Goal: Task Accomplishment & Management: Manage account settings

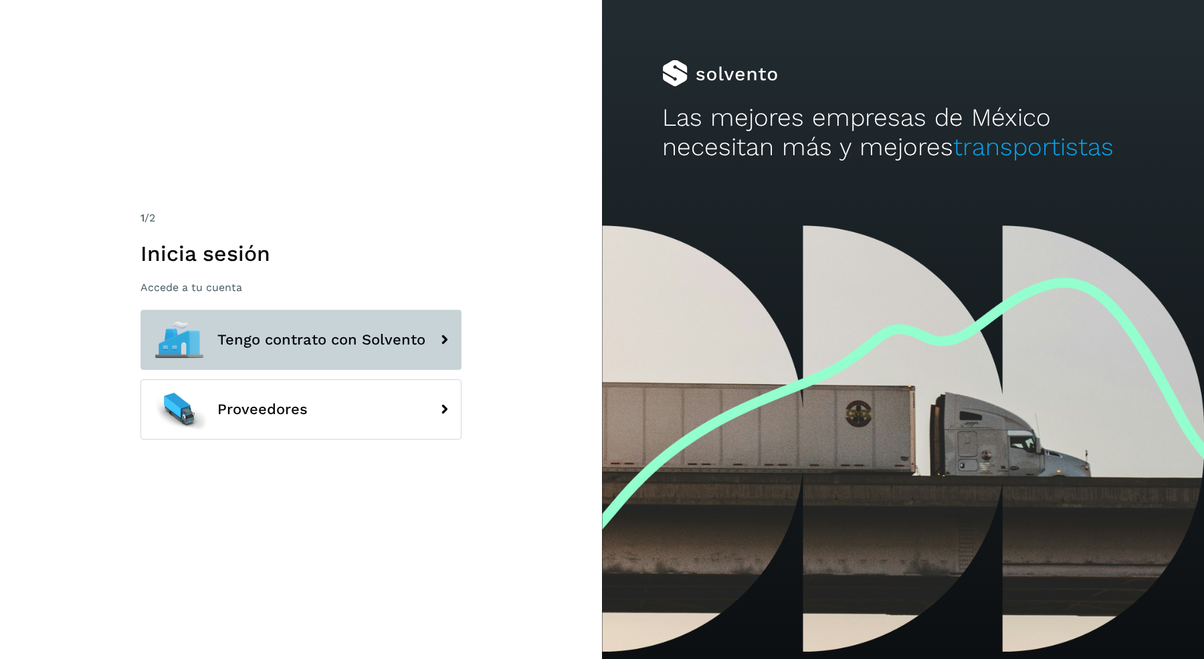
click at [237, 346] on span "Tengo contrato con Solvento" at bounding box center [321, 340] width 208 height 16
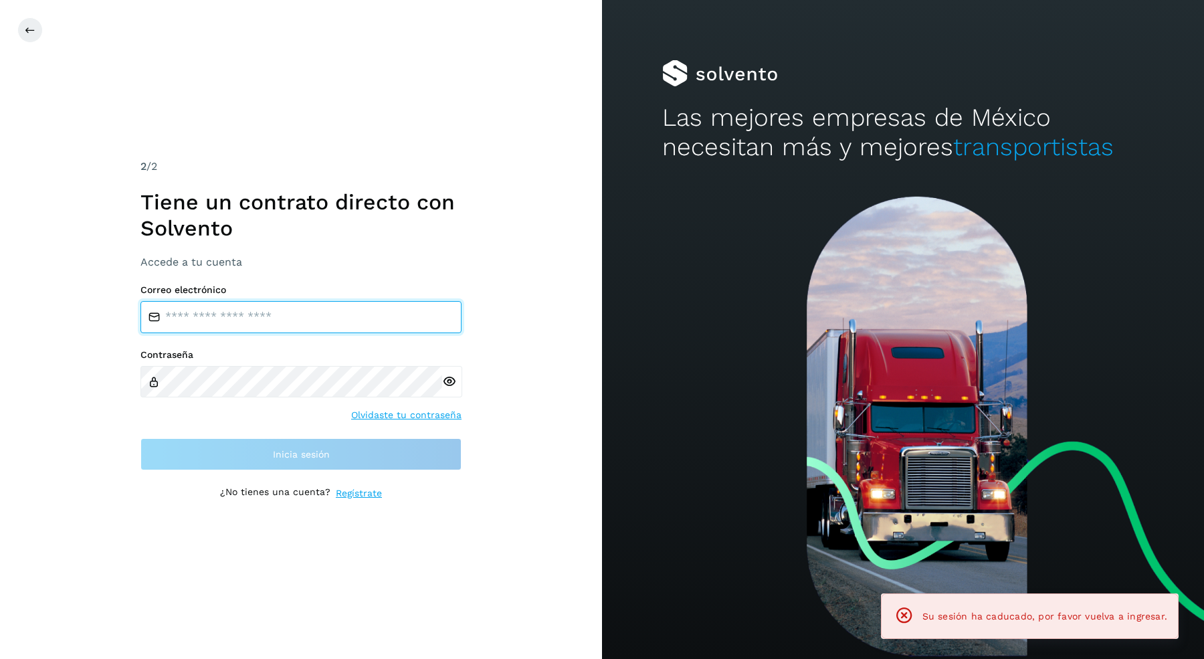
type input "**********"
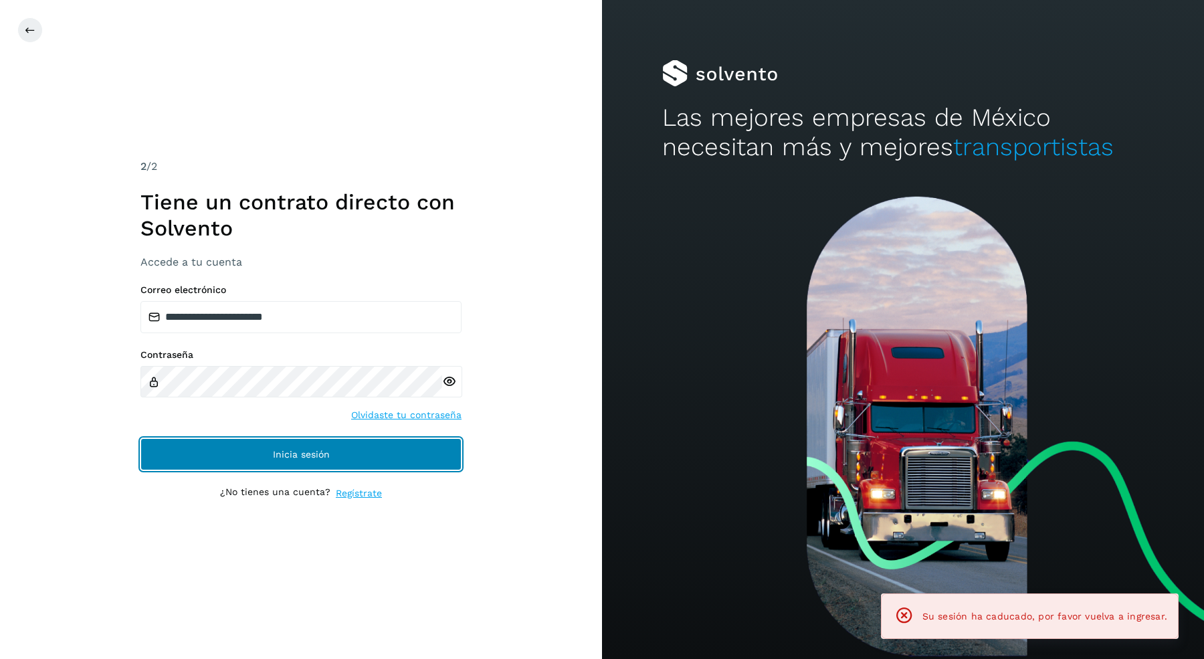
click at [261, 461] on button "Inicia sesión" at bounding box center [300, 454] width 321 height 32
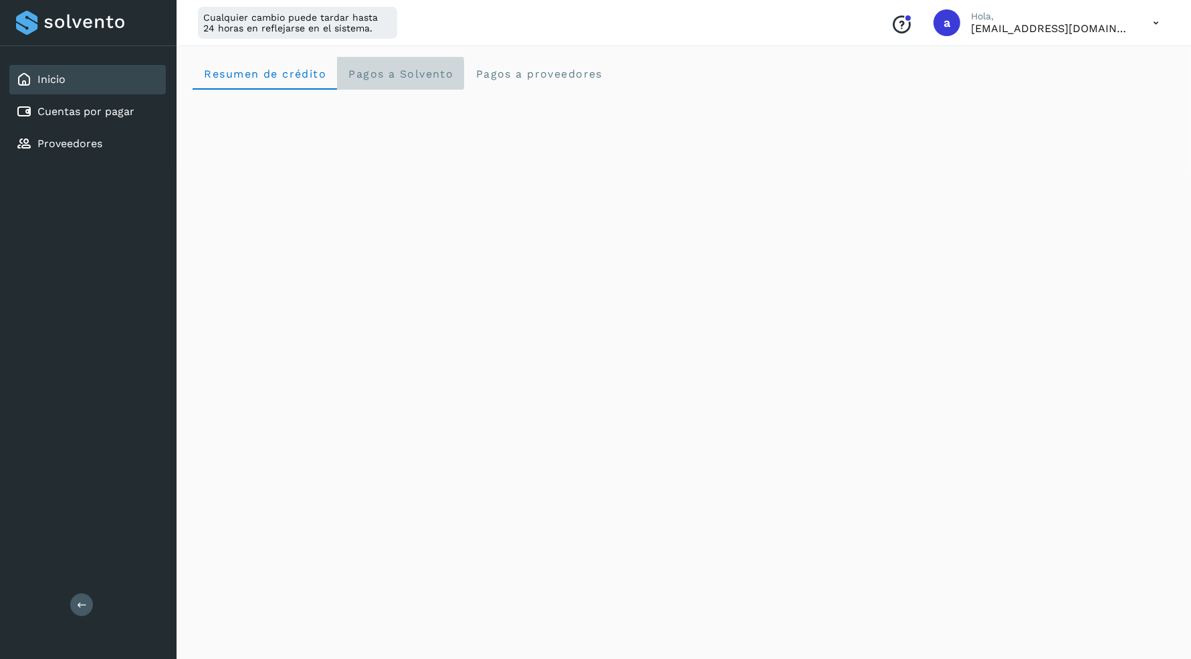
click at [366, 80] on Solvento "Pagos a Solvento" at bounding box center [400, 74] width 127 height 32
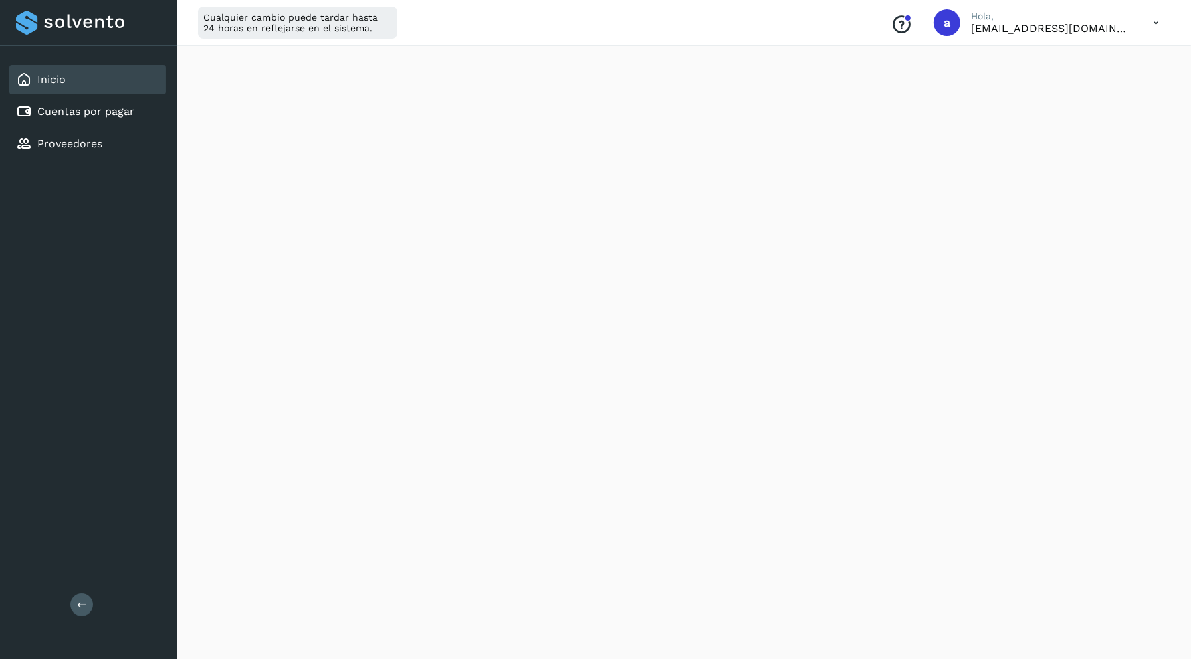
scroll to position [645, 0]
click at [124, 121] on div "Cuentas por pagar" at bounding box center [87, 111] width 156 height 29
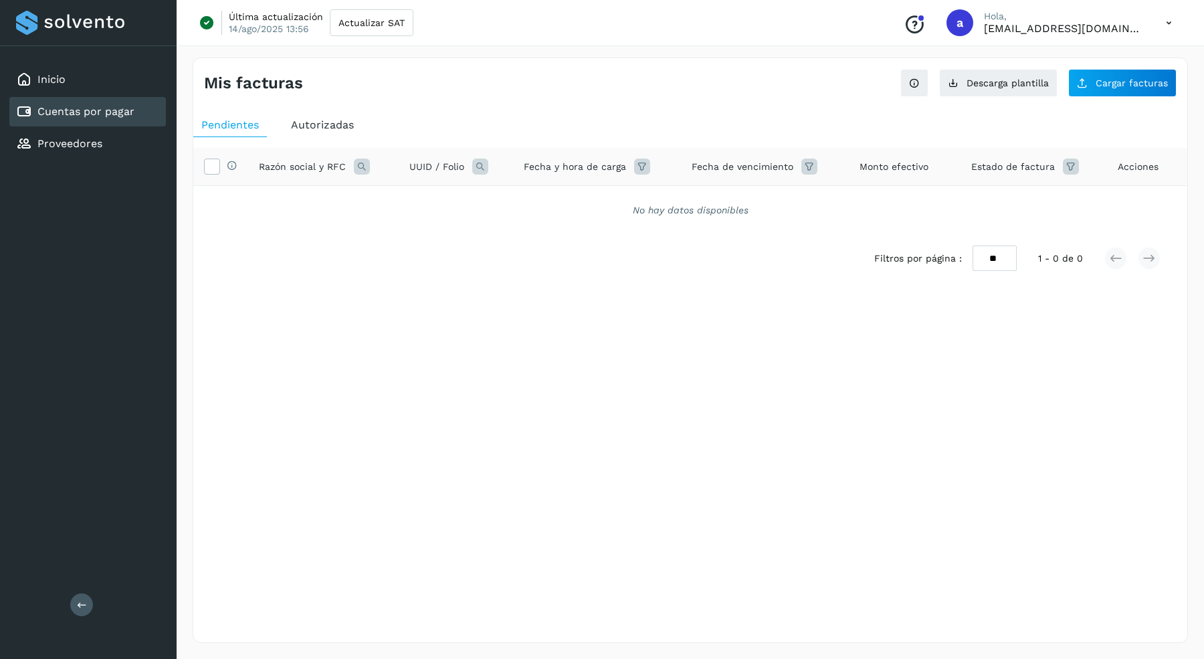
click at [312, 120] on span "Autorizadas" at bounding box center [322, 124] width 63 height 13
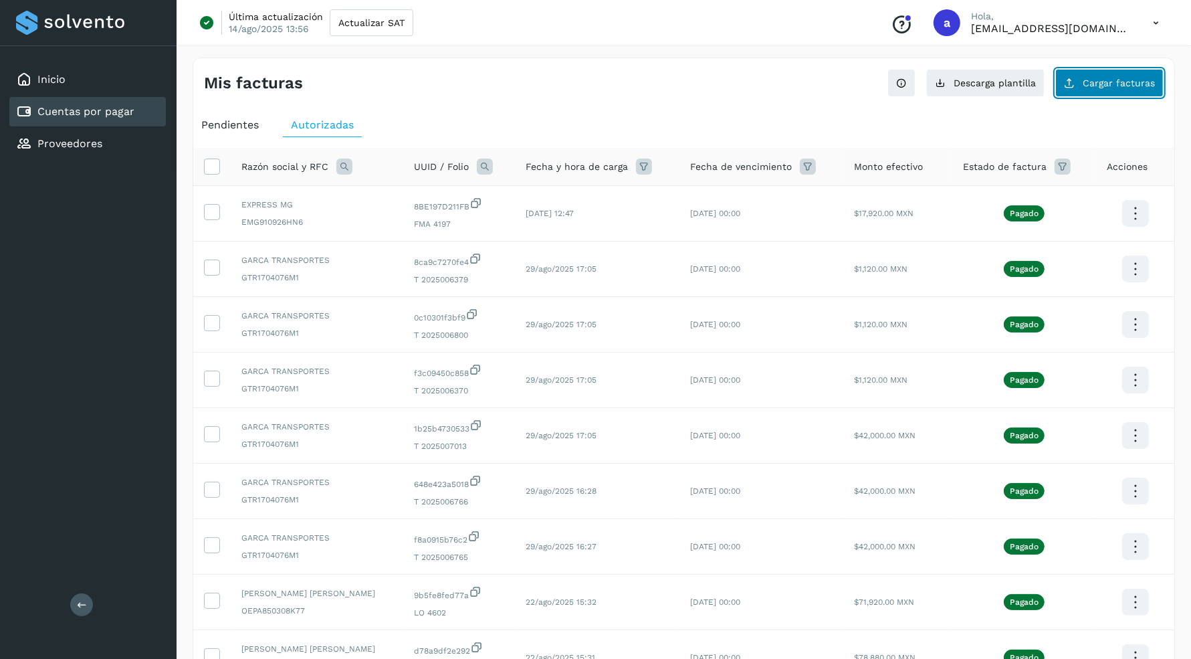
click at [1087, 90] on button "Cargar facturas" at bounding box center [1109, 83] width 108 height 28
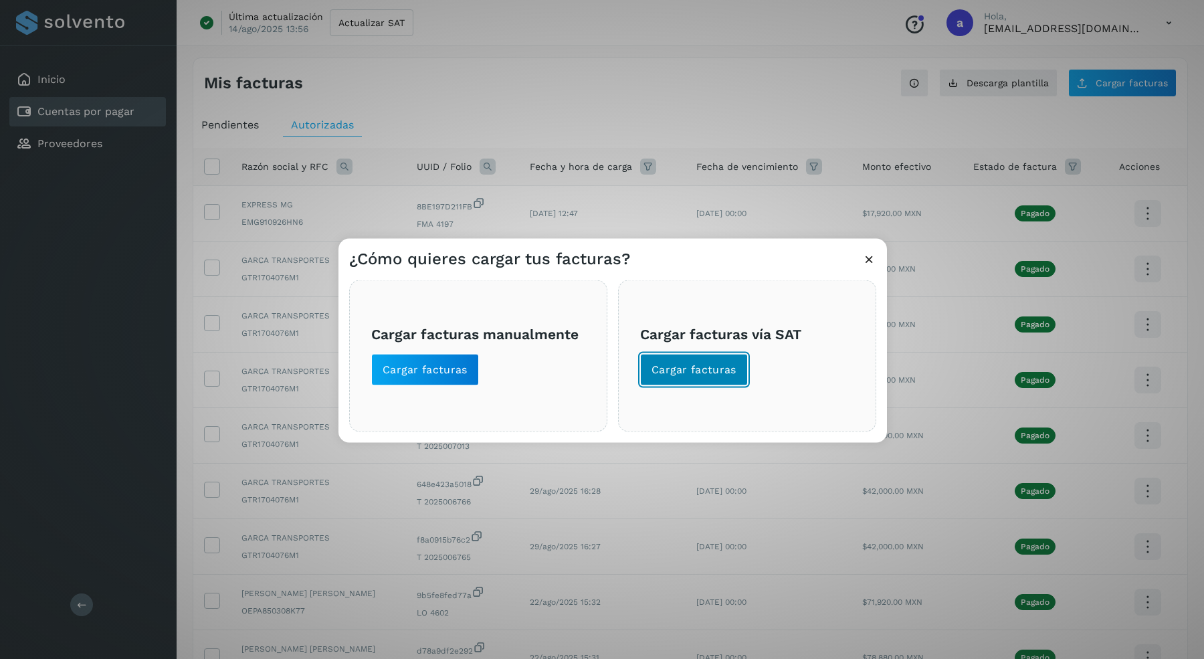
click at [693, 371] on span "Cargar facturas" at bounding box center [693, 369] width 85 height 15
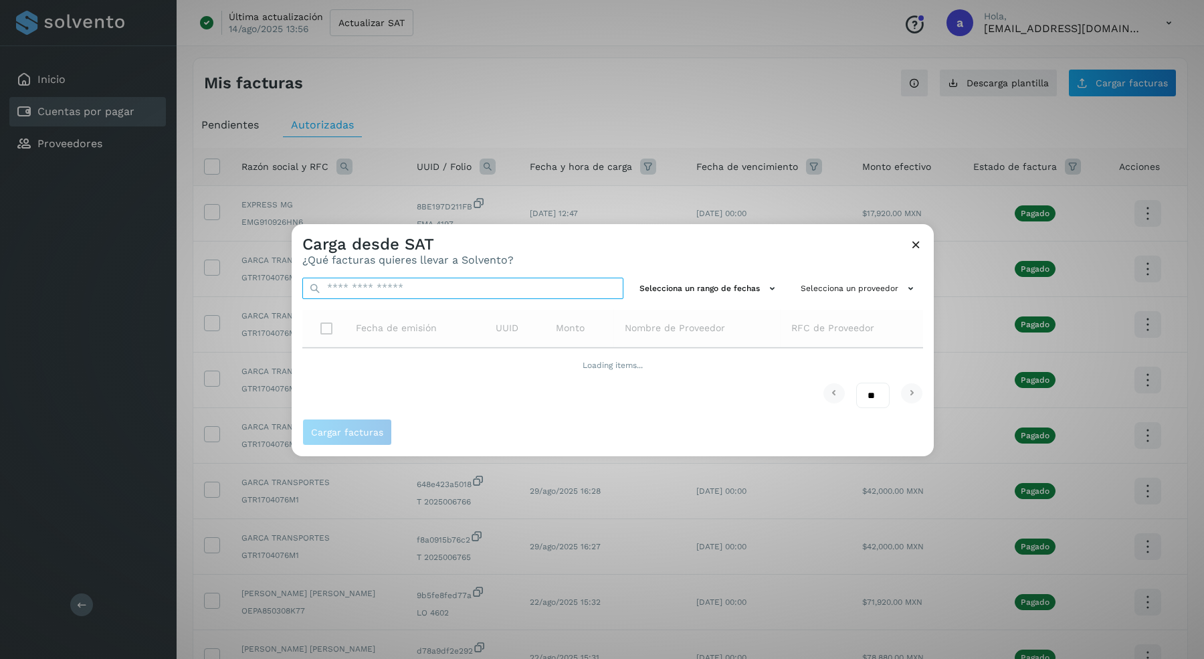
click at [520, 298] on input "text" at bounding box center [462, 287] width 321 height 21
paste input "**********"
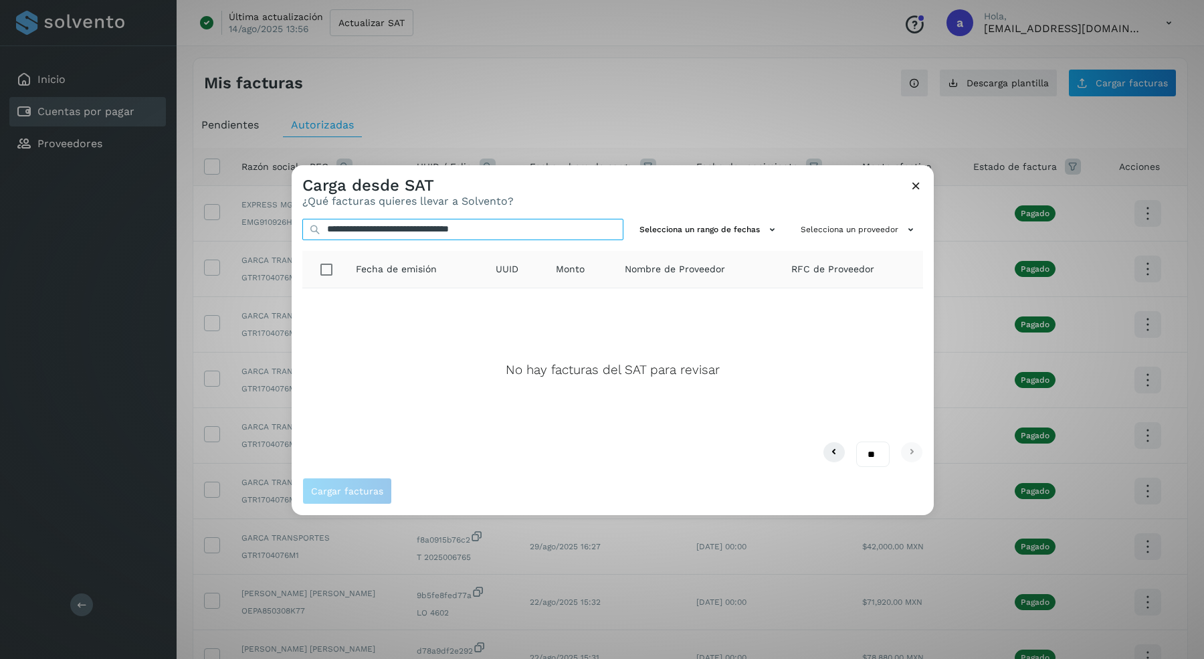
click at [564, 225] on input "**********" at bounding box center [462, 229] width 321 height 21
type input "**********"
click at [933, 183] on div "**********" at bounding box center [602, 329] width 1204 height 659
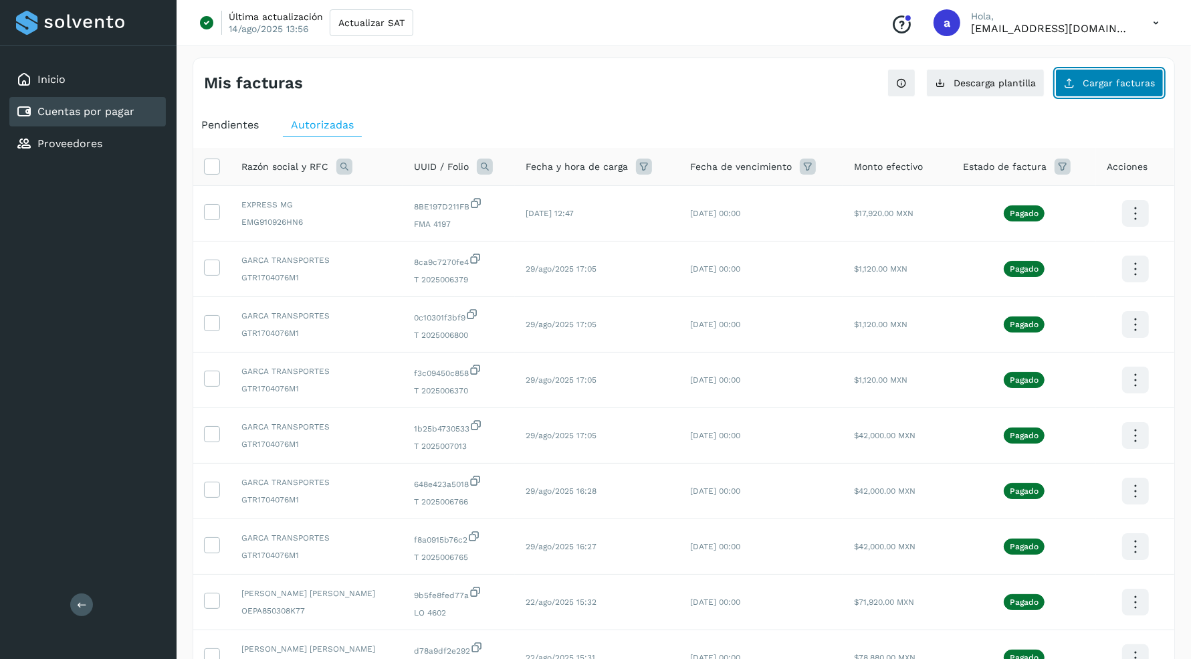
click at [1135, 84] on span "Cargar facturas" at bounding box center [1119, 82] width 72 height 9
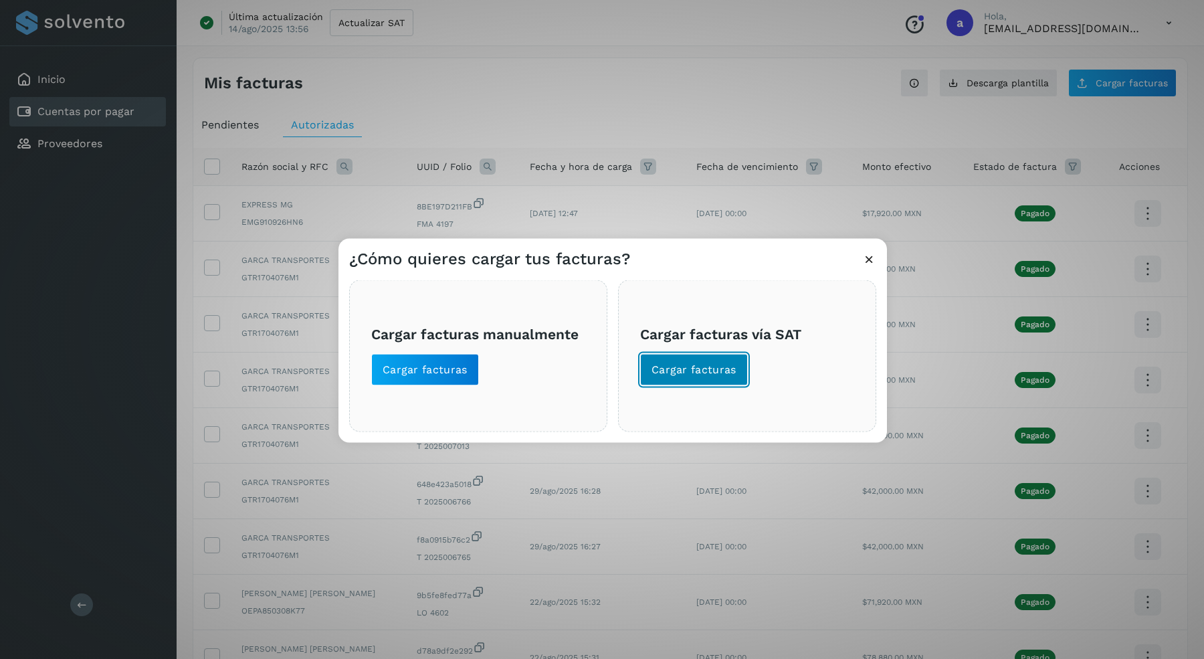
click at [689, 372] on span "Cargar facturas" at bounding box center [693, 369] width 85 height 15
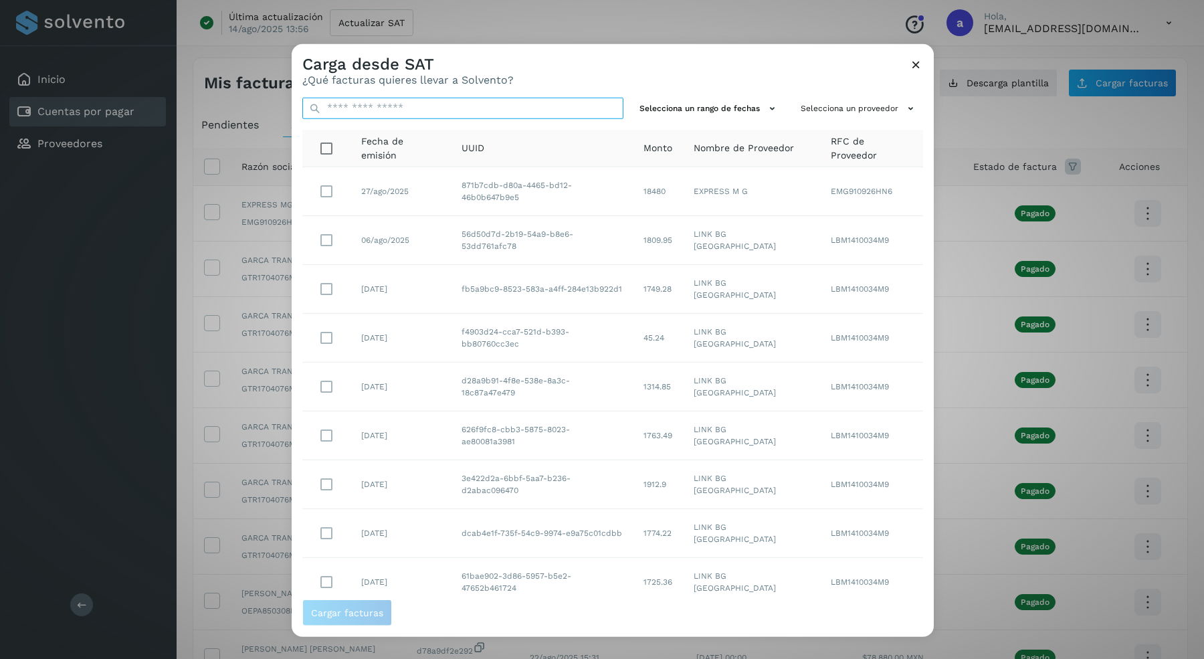
click at [503, 102] on input "text" at bounding box center [462, 107] width 321 height 21
paste input "**********"
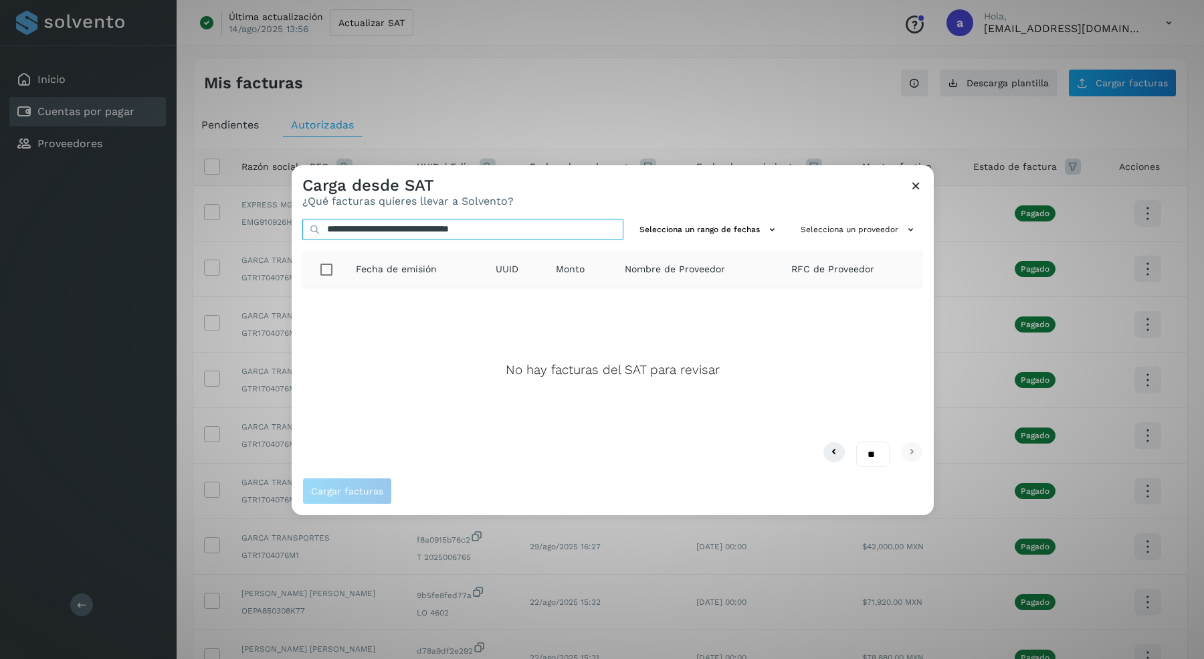
type input "**********"
click at [919, 185] on icon at bounding box center [916, 186] width 14 height 14
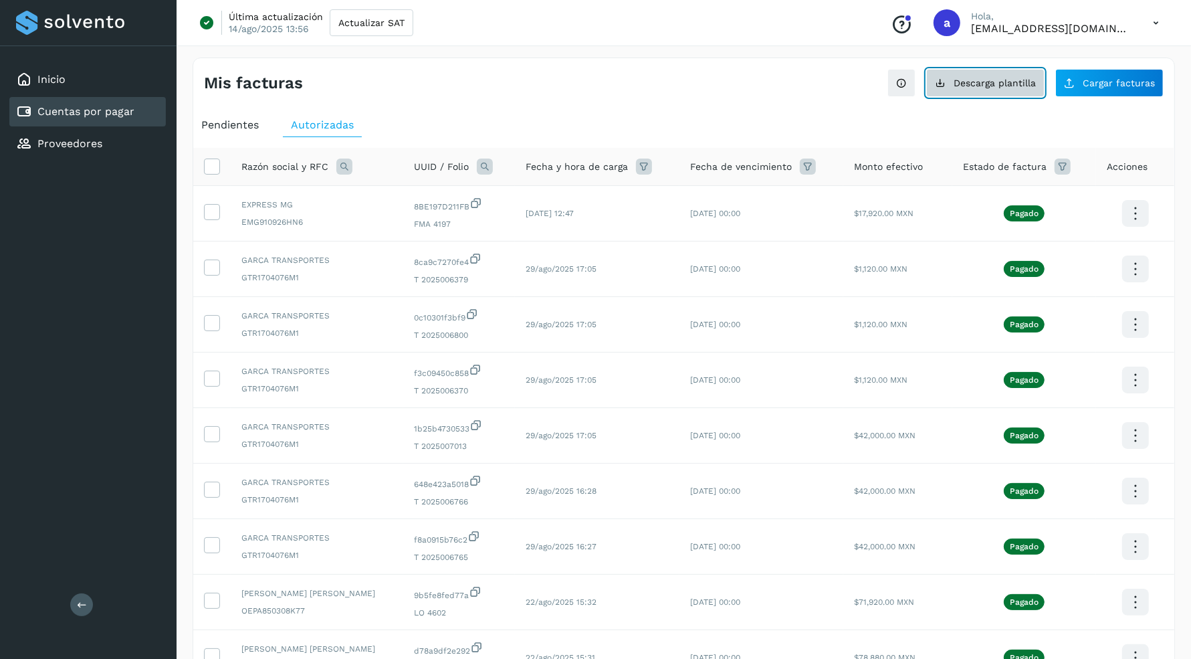
click at [997, 76] on button "Descarga plantilla" at bounding box center [985, 83] width 118 height 28
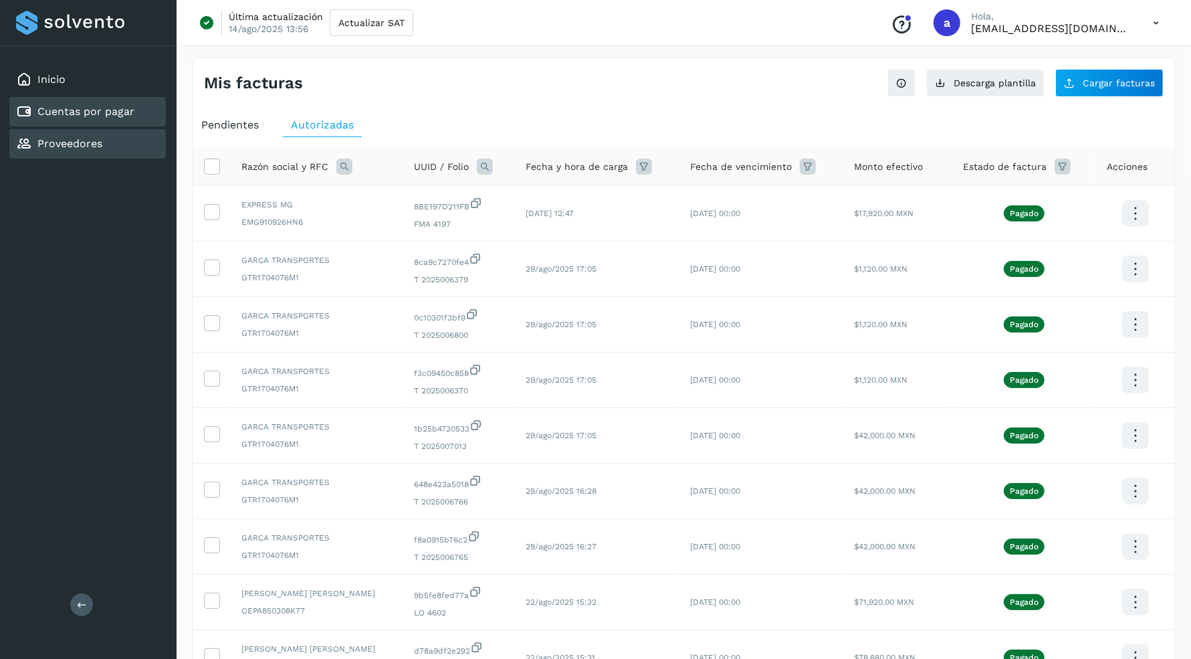
click at [101, 145] on link "Proveedores" at bounding box center [69, 143] width 65 height 13
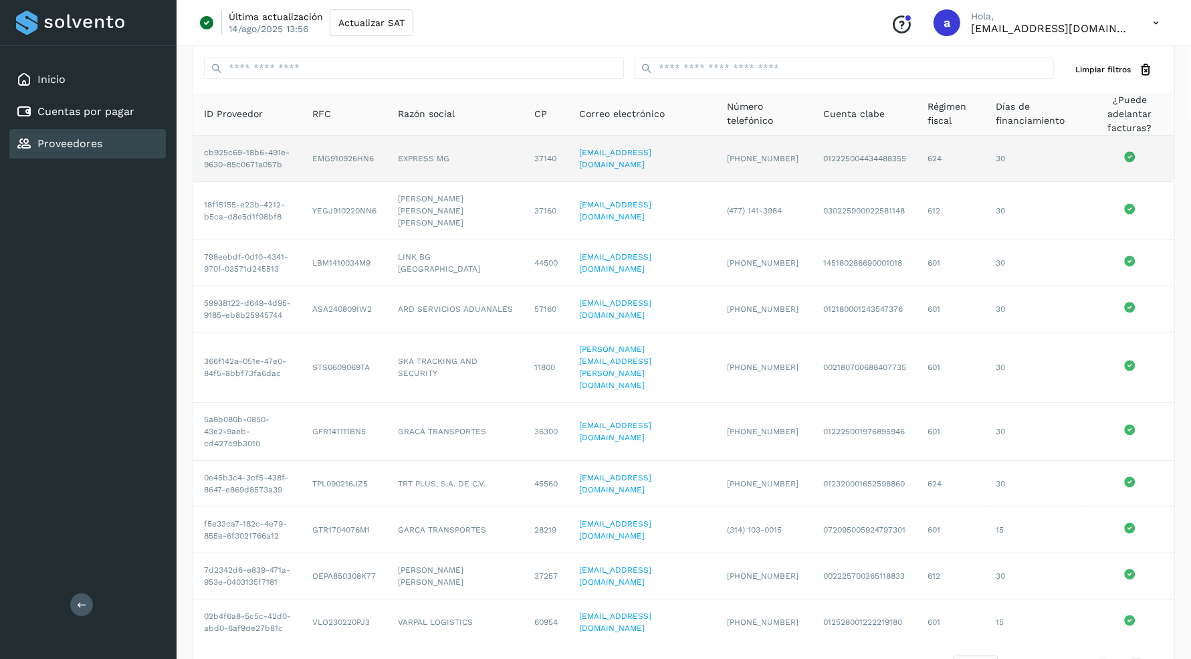
scroll to position [60, 0]
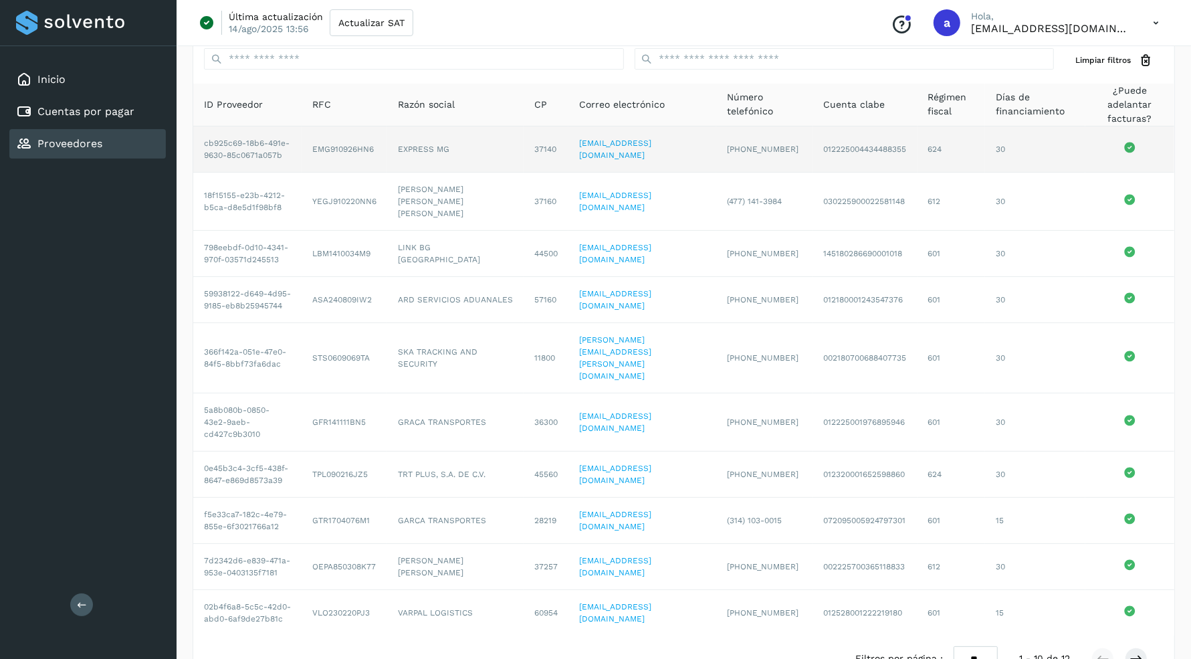
click at [359, 146] on td "EMG910926HN6" at bounding box center [345, 149] width 86 height 46
copy td "EMG910926HN6"
click at [428, 144] on td "EXPRESS MG" at bounding box center [455, 149] width 136 height 46
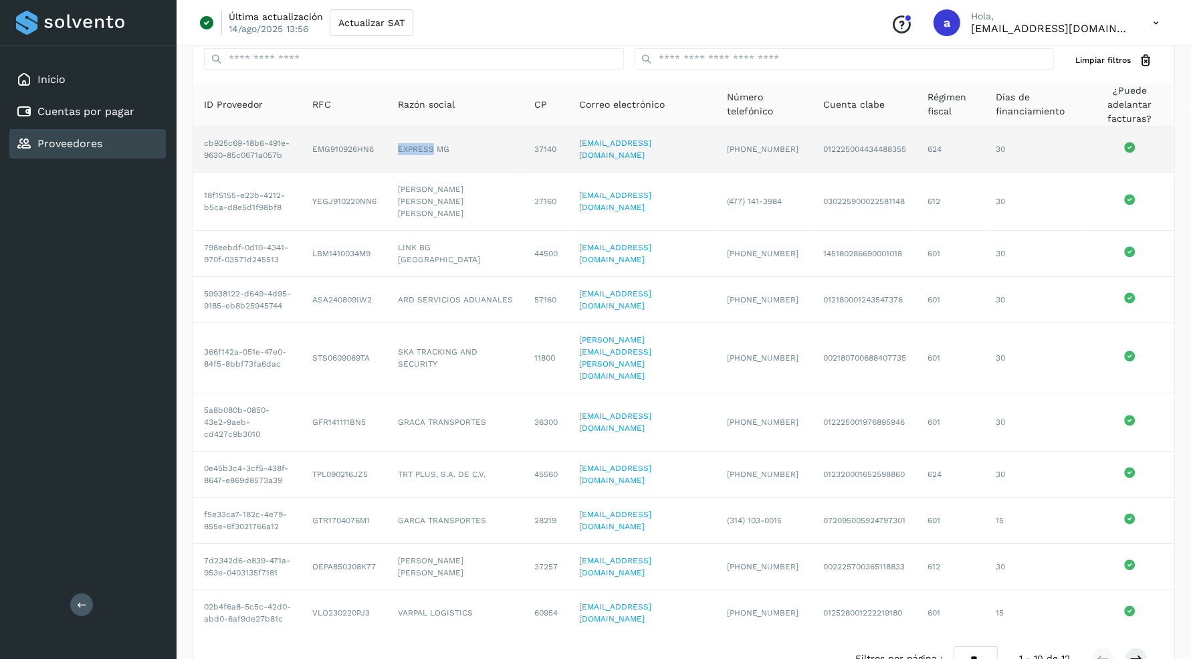
copy td "EXPRESS"
click at [407, 141] on td "EXPRESS MG" at bounding box center [455, 149] width 136 height 46
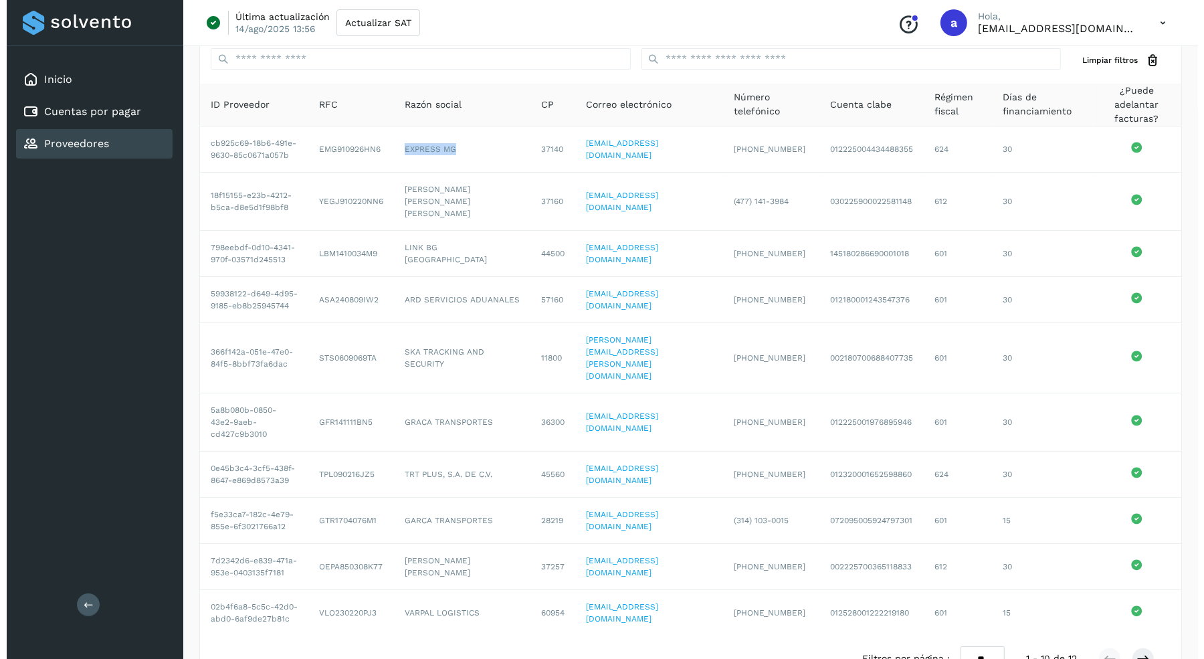
scroll to position [0, 0]
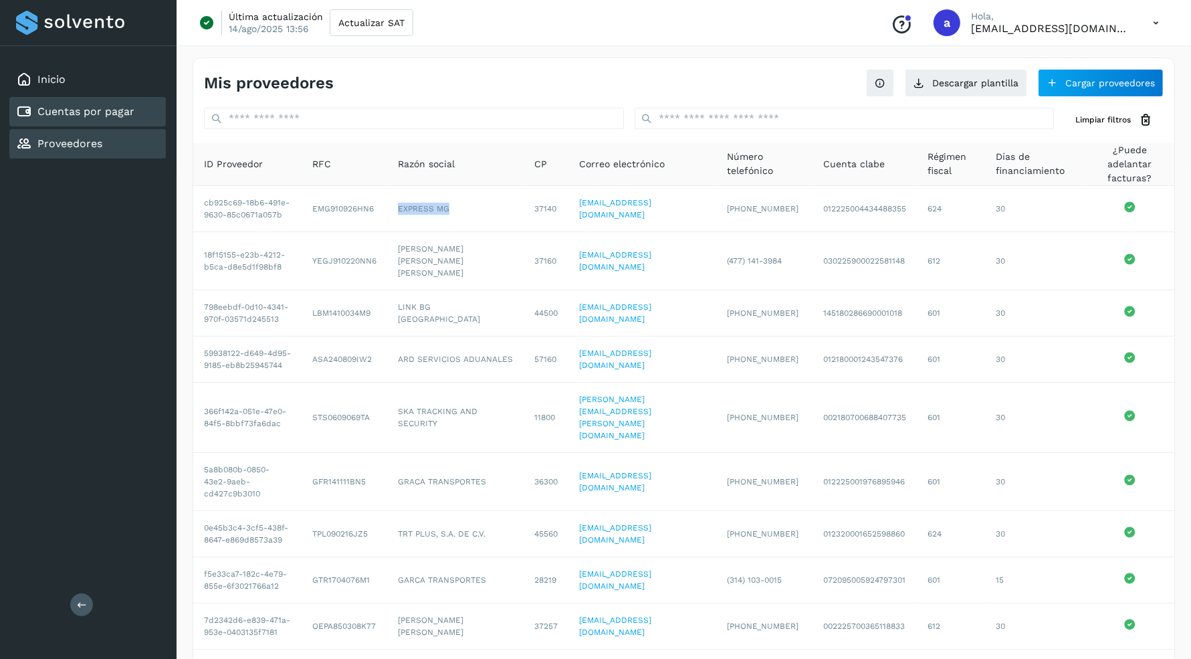
click at [86, 108] on link "Cuentas por pagar" at bounding box center [85, 111] width 97 height 13
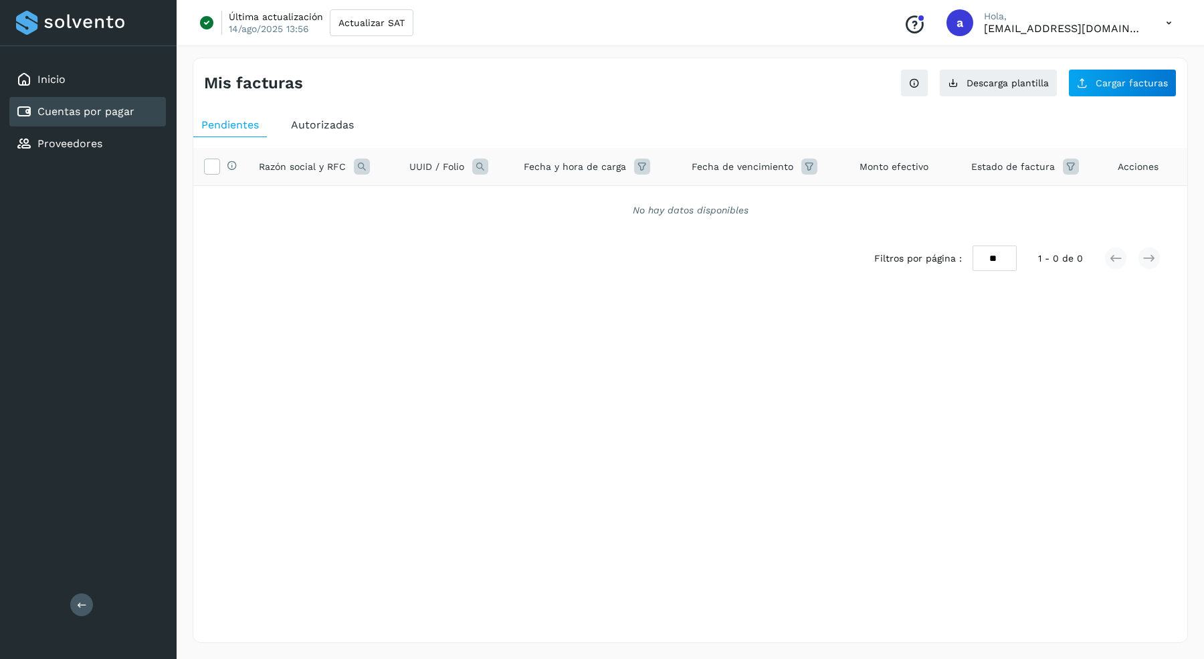
click at [328, 127] on span "Autorizadas" at bounding box center [322, 124] width 63 height 13
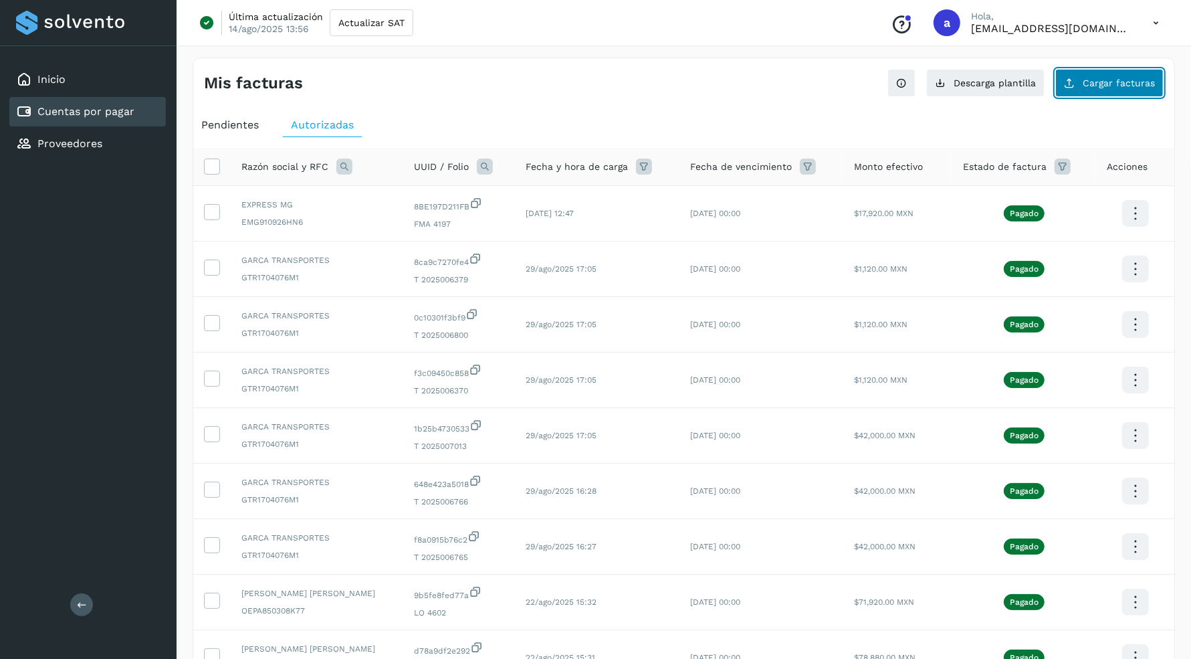
click at [1103, 80] on span "Cargar facturas" at bounding box center [1119, 82] width 72 height 9
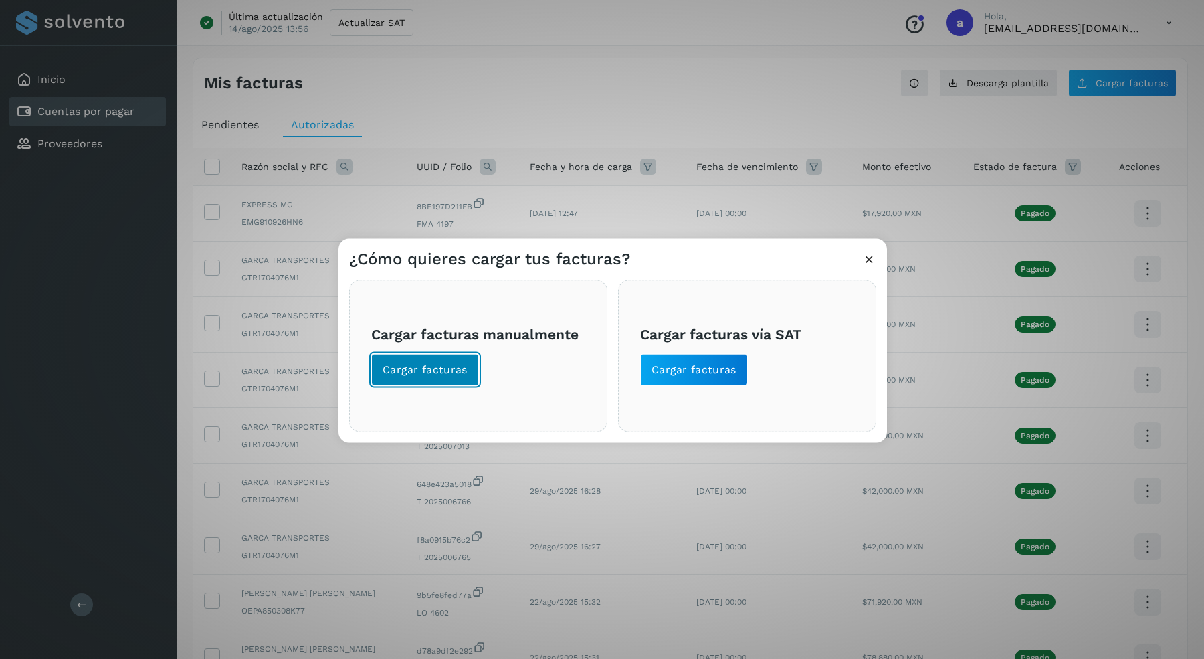
click at [441, 369] on span "Cargar facturas" at bounding box center [424, 369] width 85 height 15
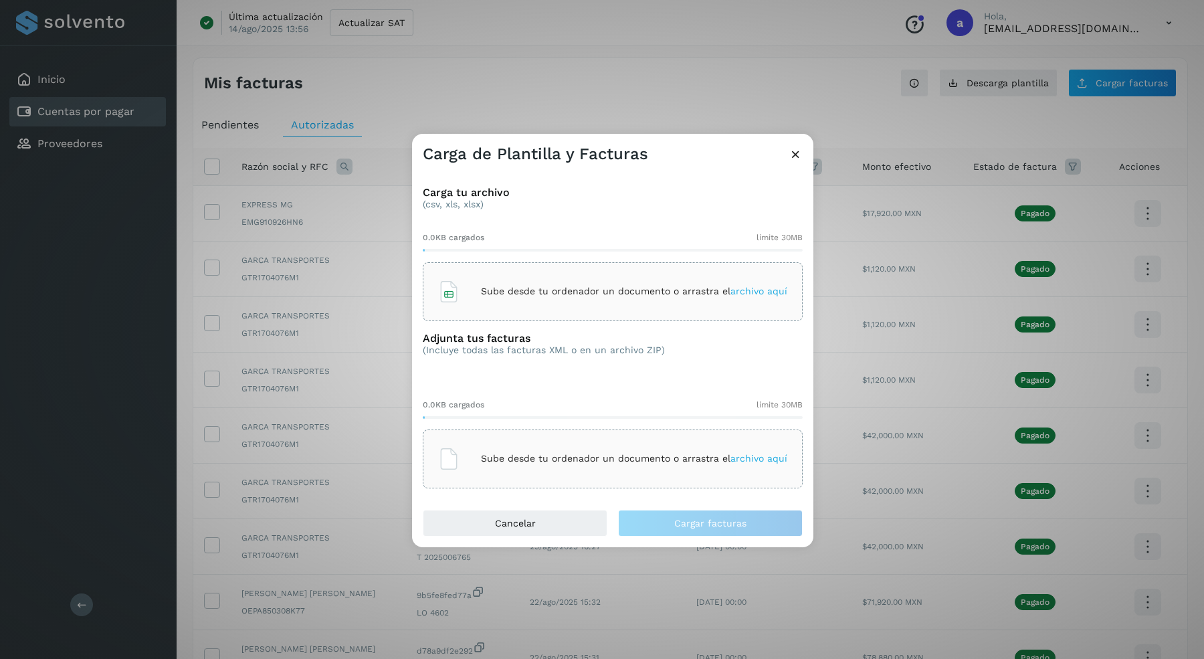
click at [498, 292] on p "Sube desde tu ordenador un documento o arrastra el archivo aquí" at bounding box center [634, 291] width 306 height 11
click at [754, 467] on div "Sube desde tu ordenador un documento o arrastra el archivo aquí" at bounding box center [612, 459] width 349 height 36
click at [770, 460] on span "archivo aquí" at bounding box center [758, 458] width 57 height 11
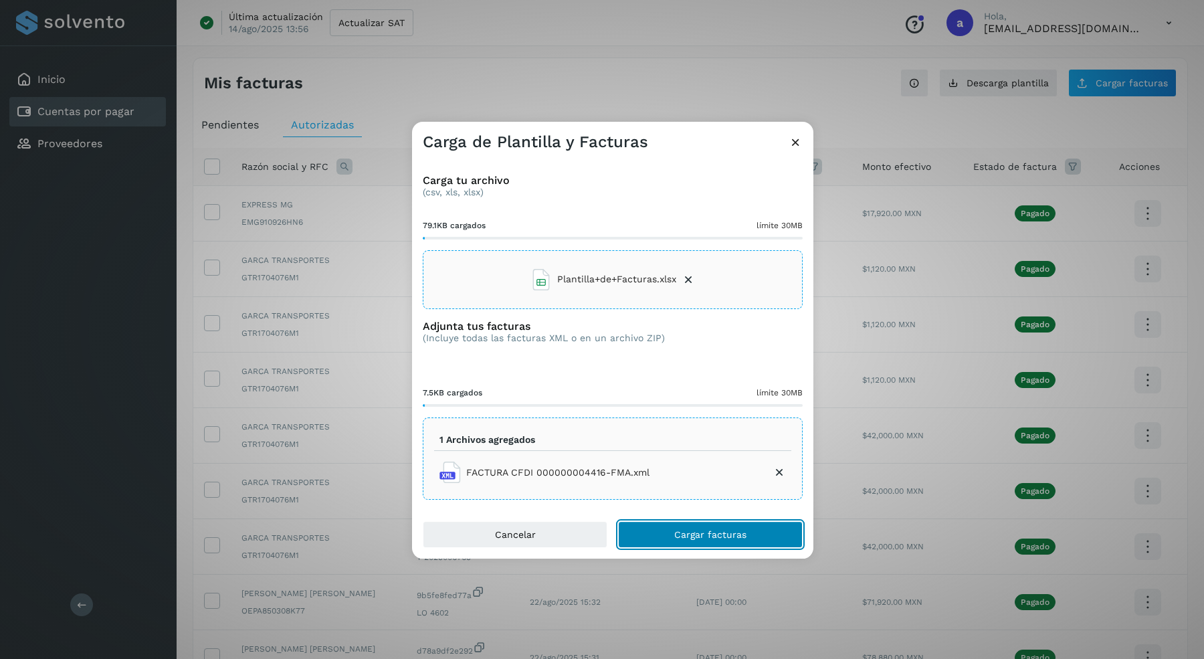
click at [681, 536] on span "Cargar facturas" at bounding box center [710, 534] width 72 height 9
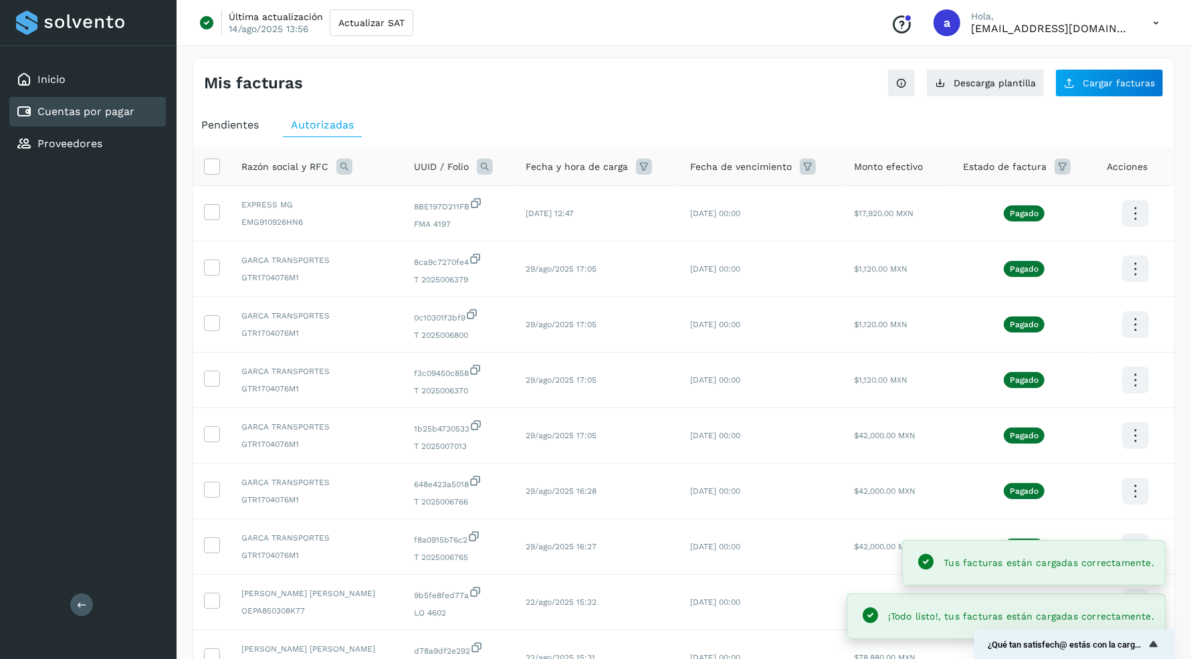
click at [233, 133] on div "Pendientes" at bounding box center [230, 125] width 74 height 24
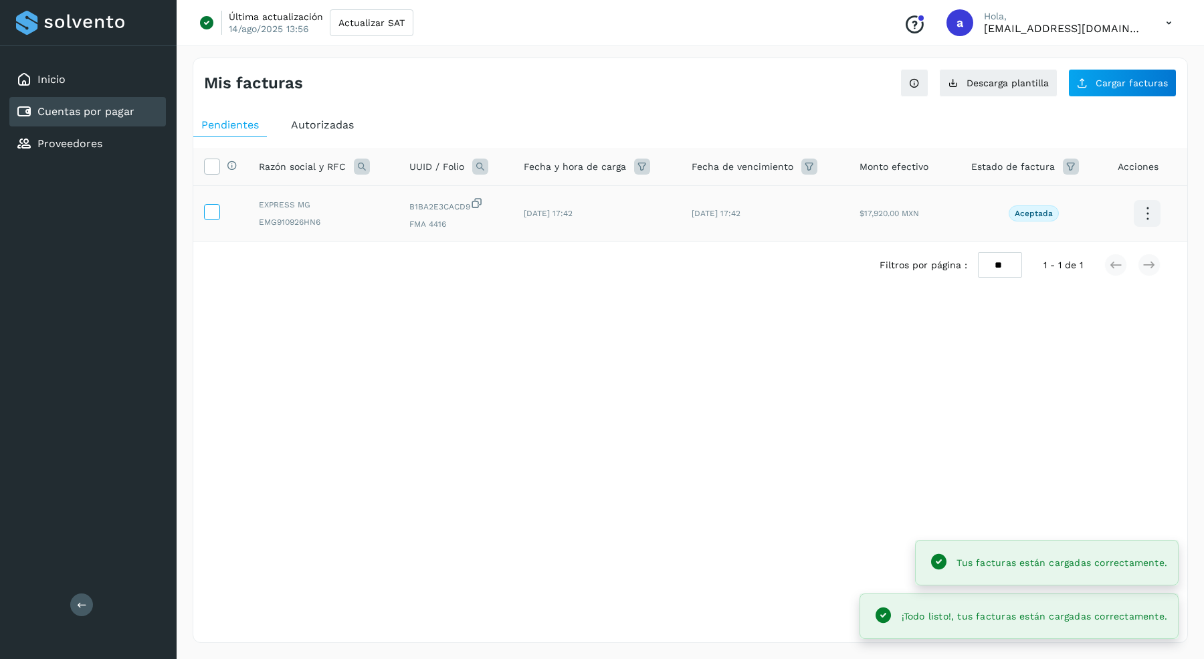
click at [215, 211] on icon at bounding box center [212, 211] width 14 height 14
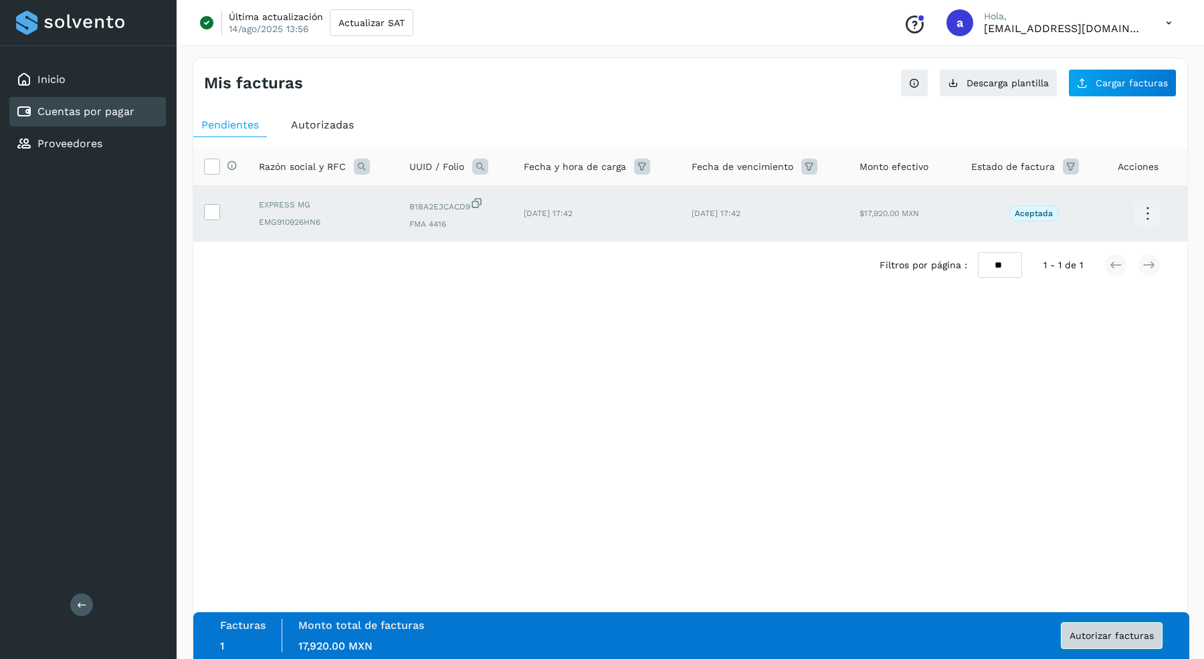
click at [1087, 633] on span "Autorizar facturas" at bounding box center [1111, 635] width 84 height 9
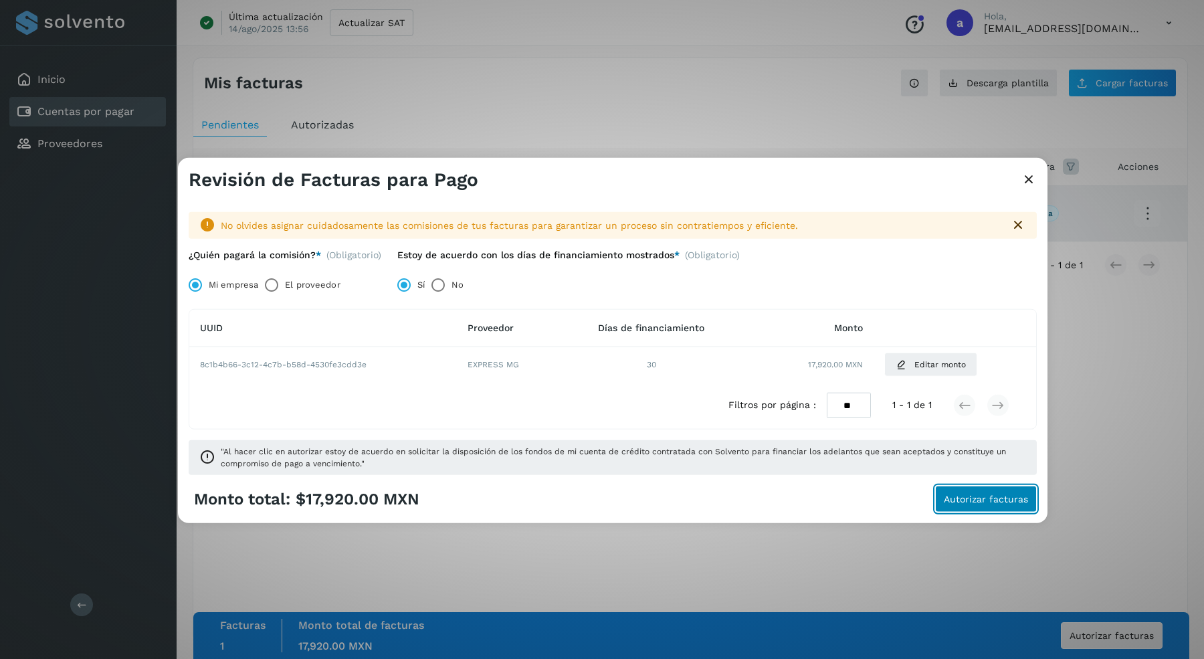
click at [1017, 495] on span "Autorizar facturas" at bounding box center [985, 498] width 84 height 9
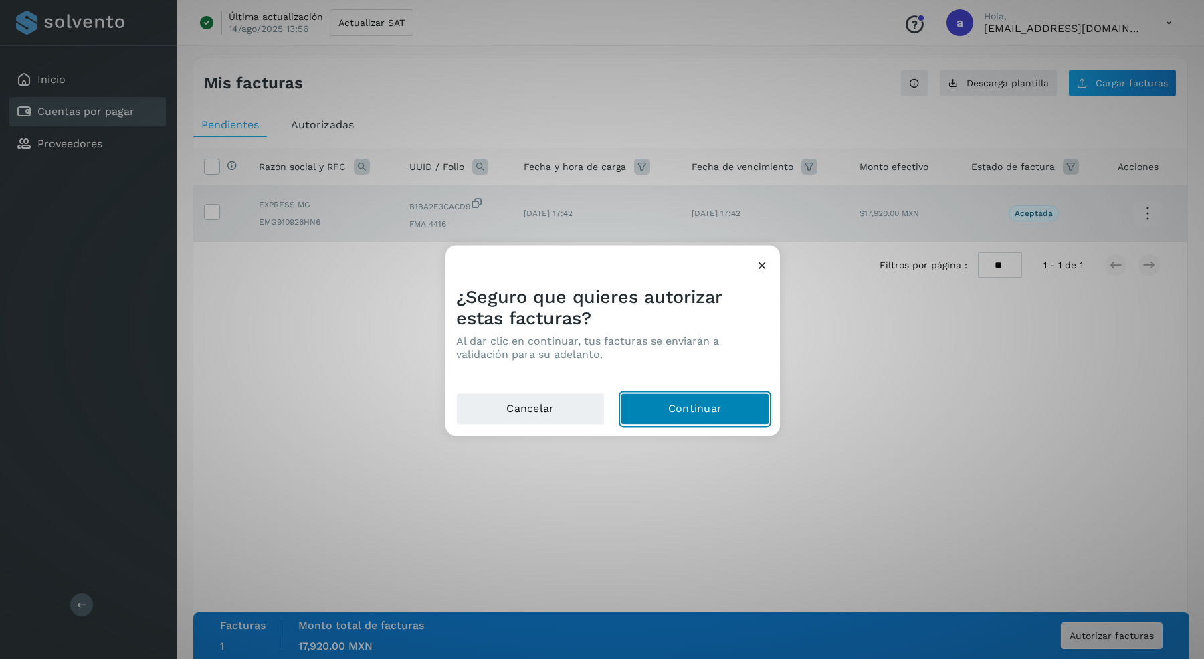
click at [697, 411] on button "Continuar" at bounding box center [695, 409] width 148 height 32
